Goal: Transaction & Acquisition: Book appointment/travel/reservation

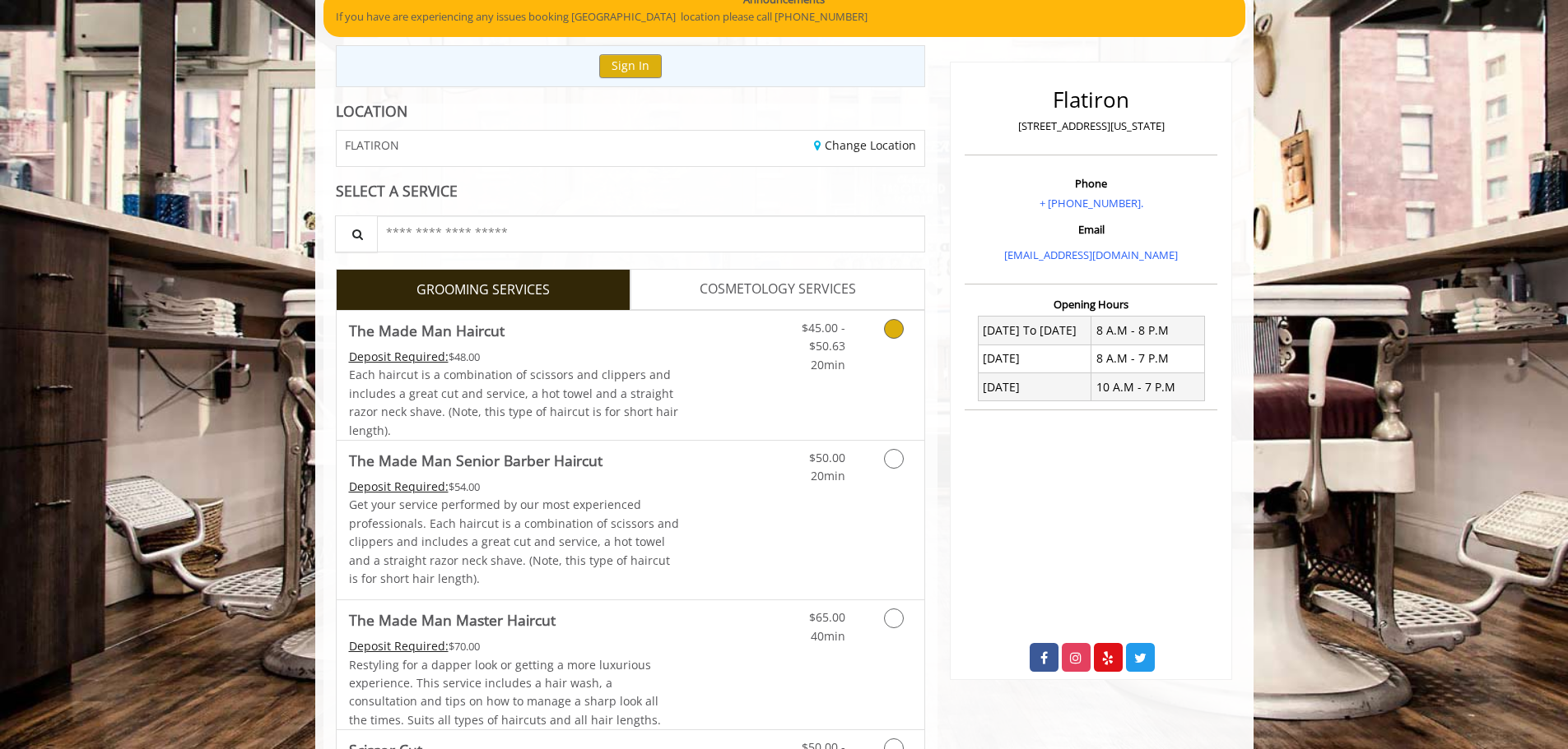
scroll to position [164, 0]
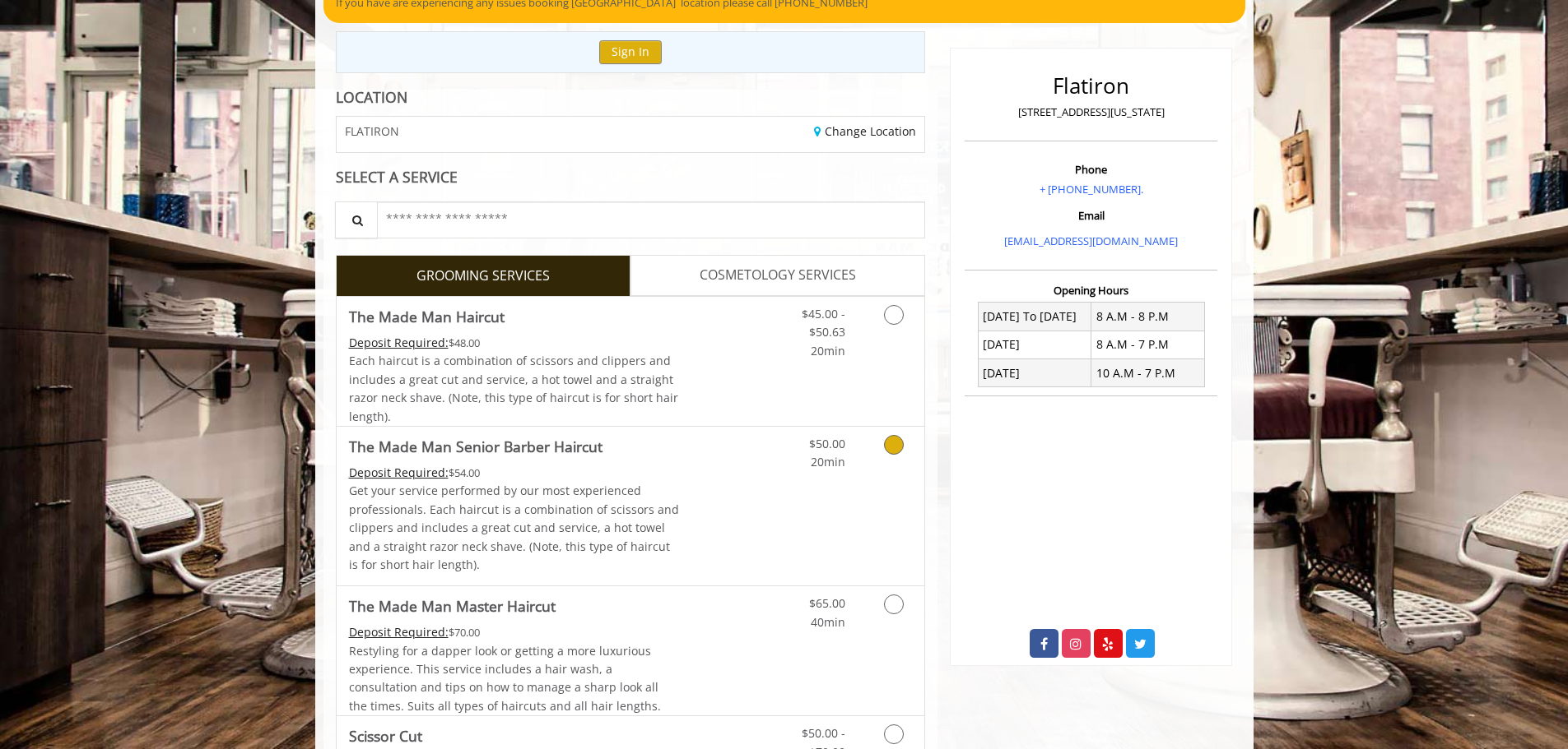
click at [890, 440] on icon "Grooming services" at bounding box center [894, 445] width 20 height 20
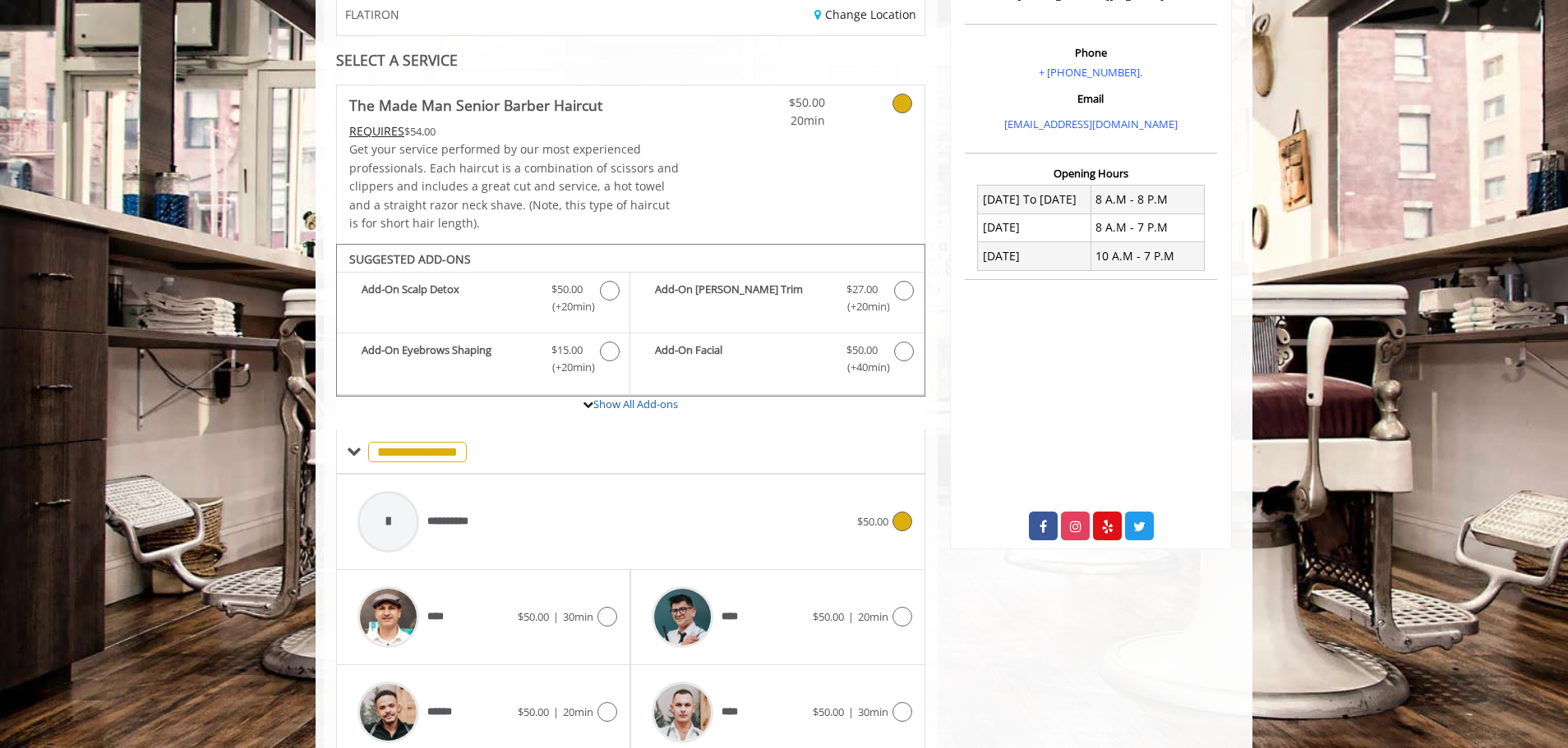
scroll to position [351, 0]
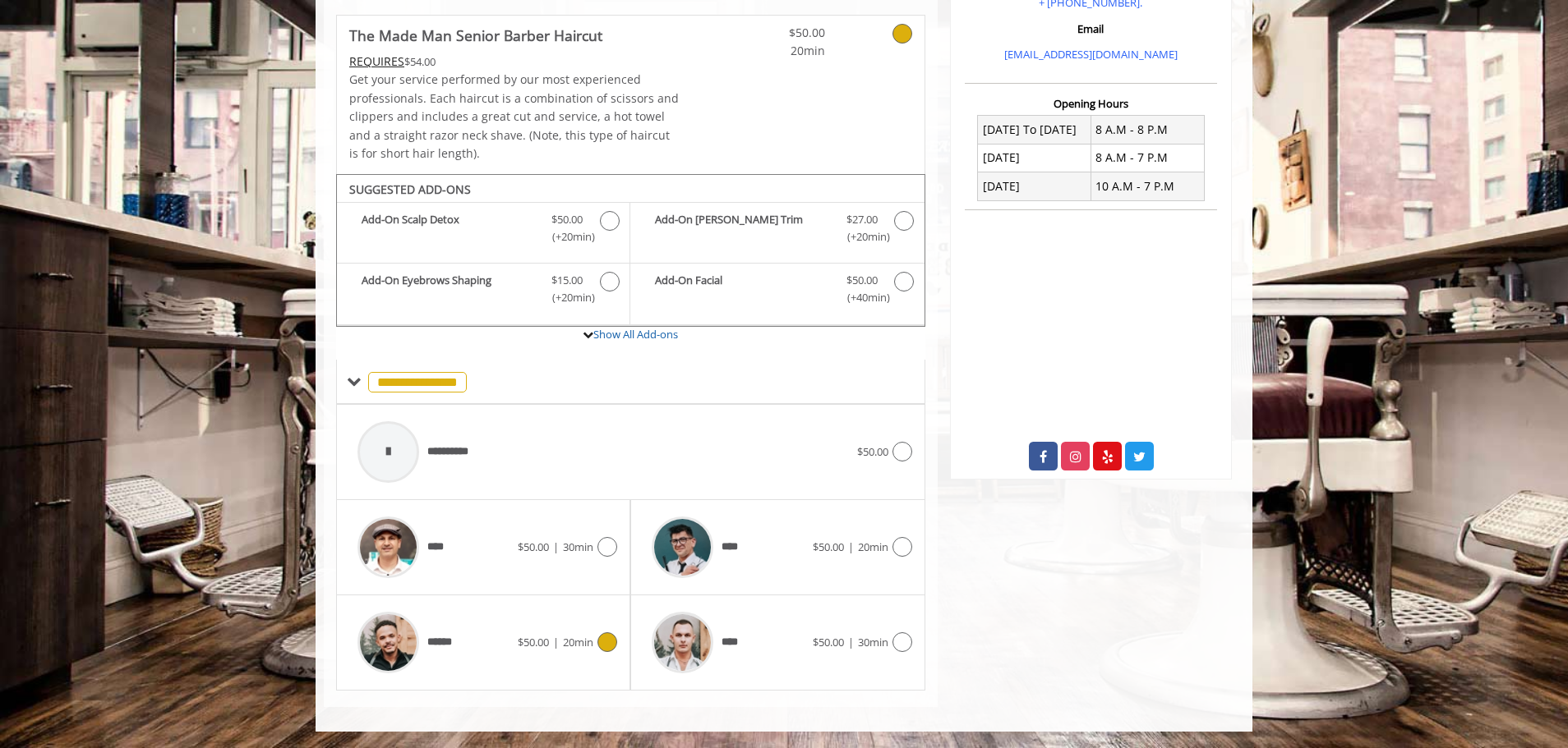
click at [482, 633] on div "******" at bounding box center [433, 643] width 168 height 78
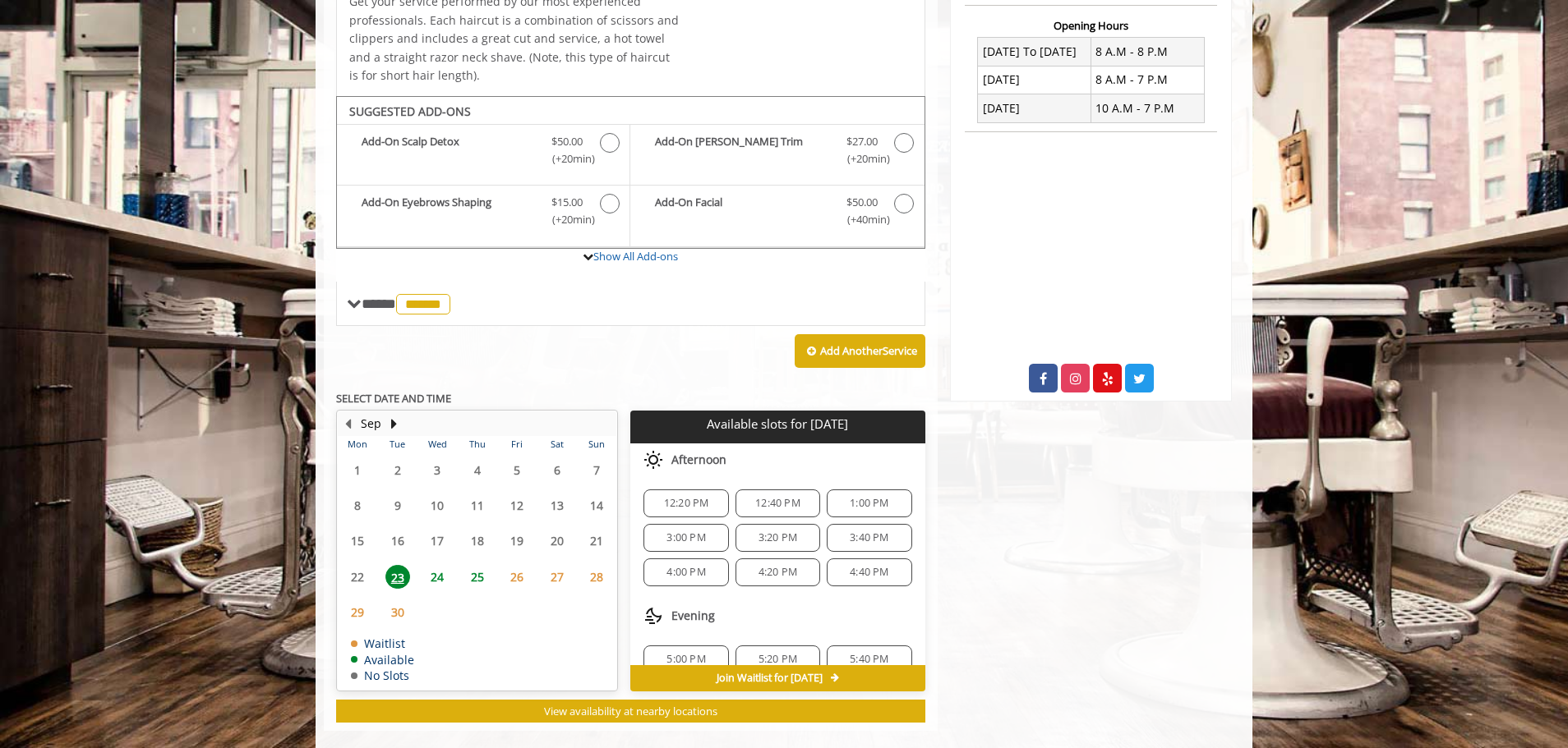
scroll to position [453, 0]
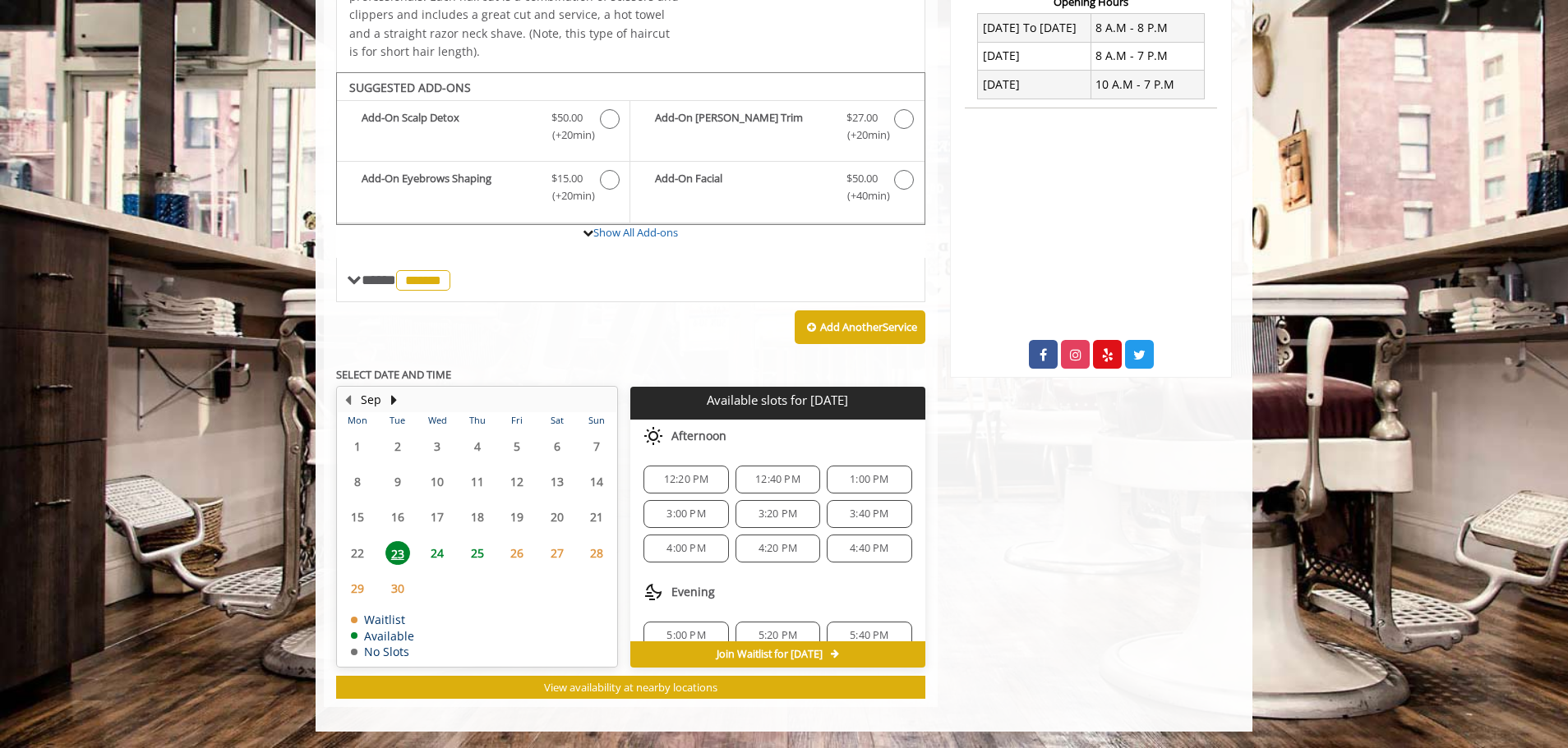
click at [436, 551] on span "24" at bounding box center [437, 554] width 25 height 24
click at [471, 555] on span "25" at bounding box center [477, 554] width 25 height 24
click at [401, 560] on span "23" at bounding box center [398, 554] width 25 height 24
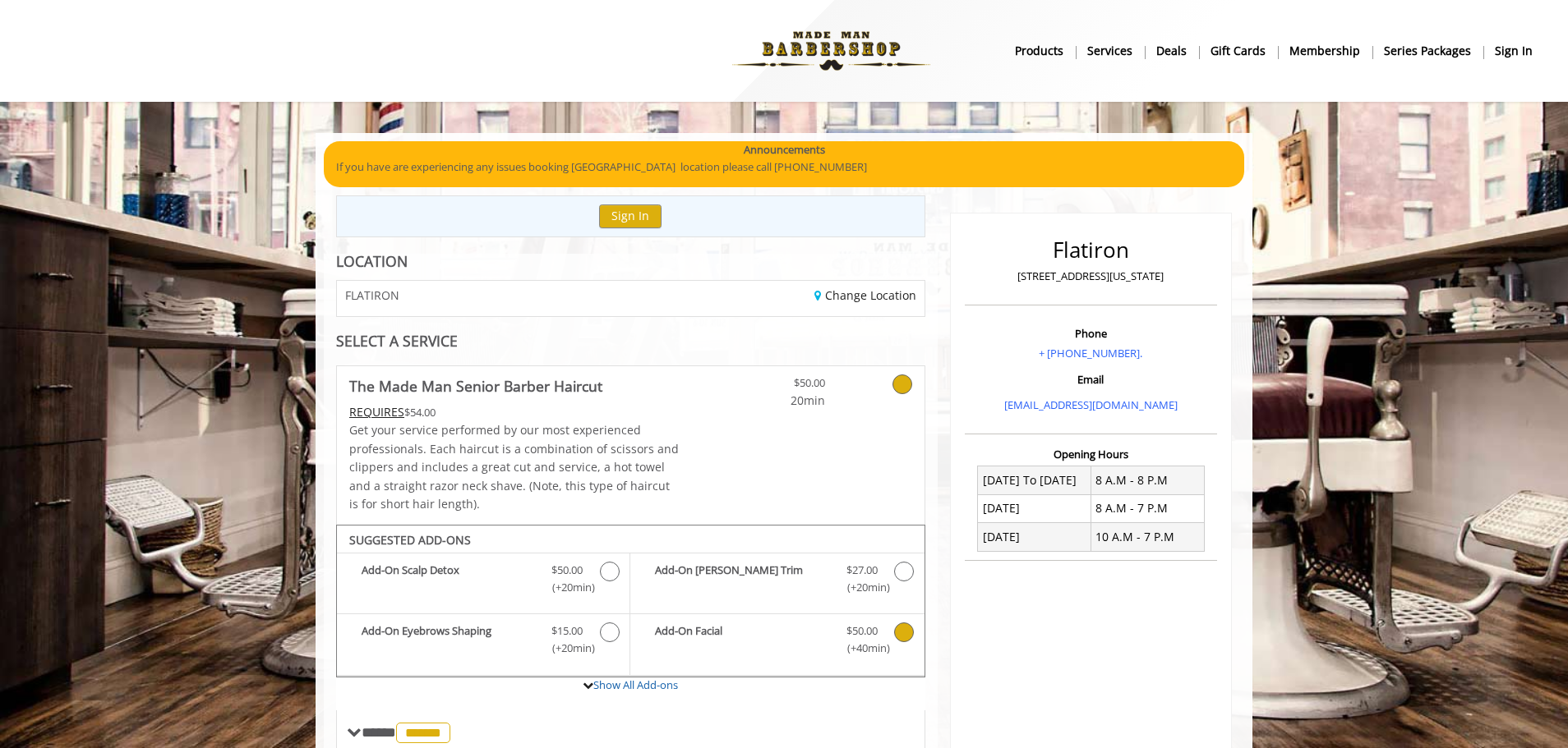
scroll to position [411, 0]
